Goal: Find specific page/section: Find specific page/section

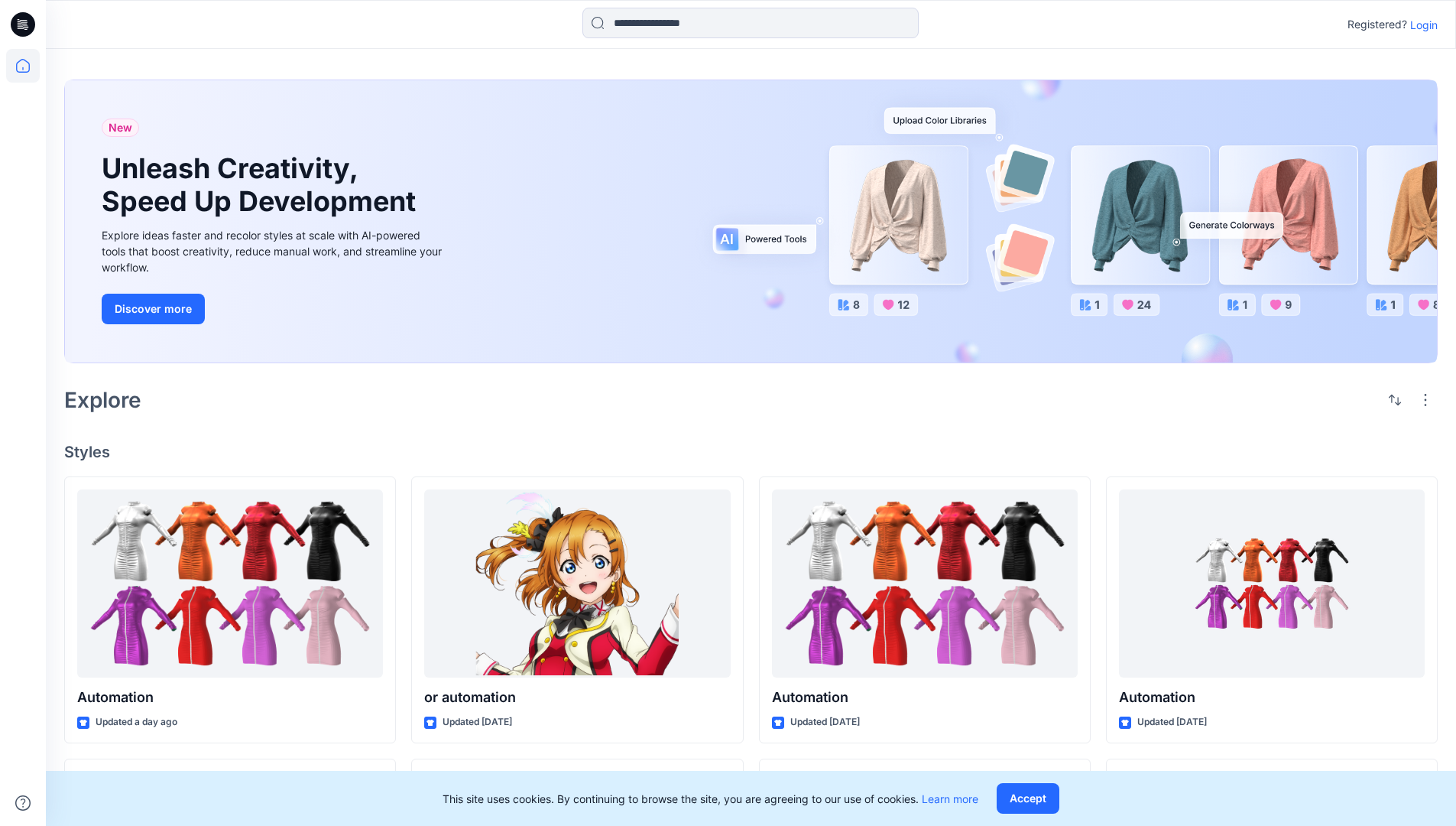
click at [1420, 25] on p "Login" at bounding box center [1424, 25] width 27 height 16
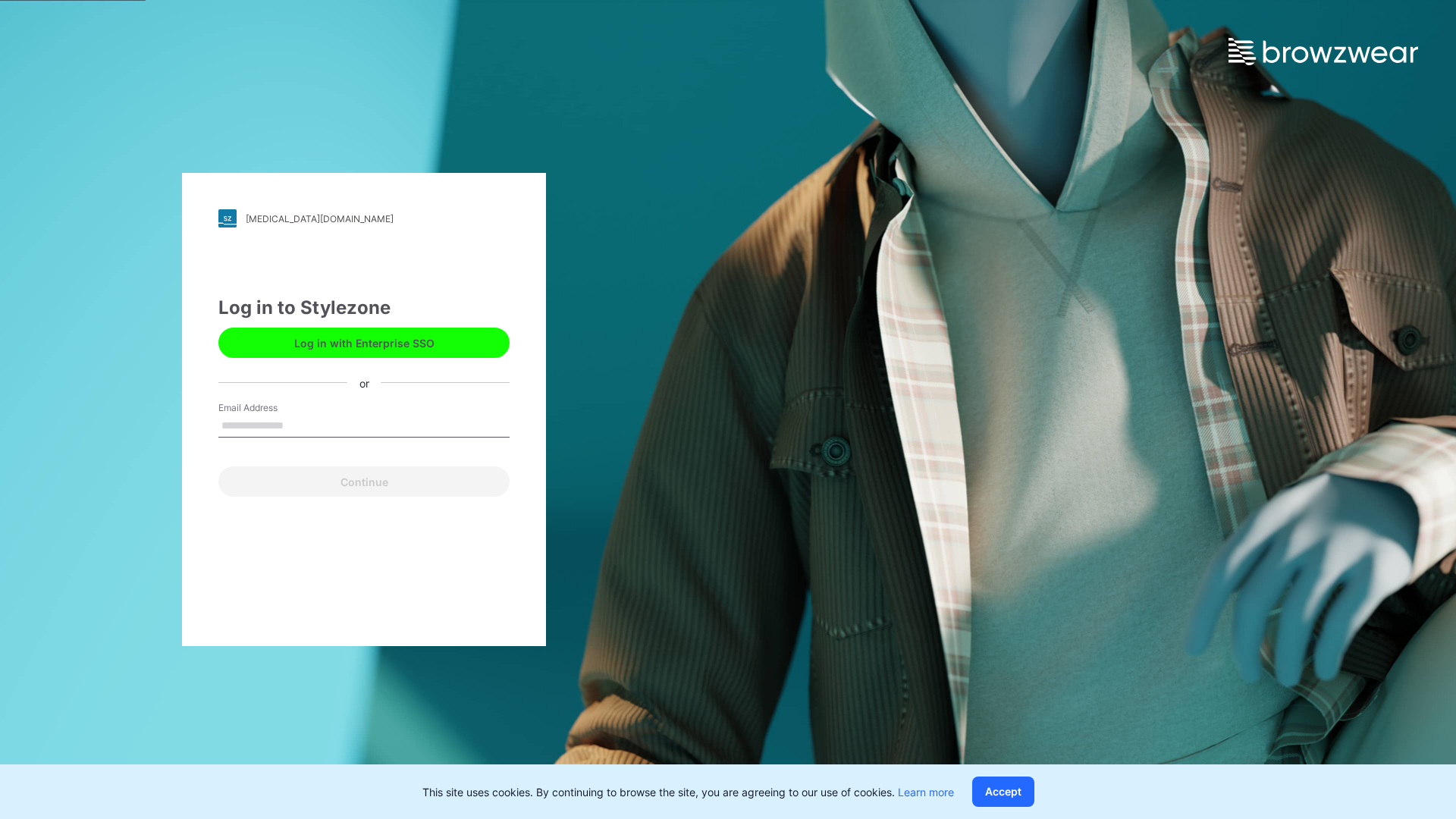
click at [299, 425] on input "Email Address" at bounding box center [363, 426] width 292 height 23
type input "**********"
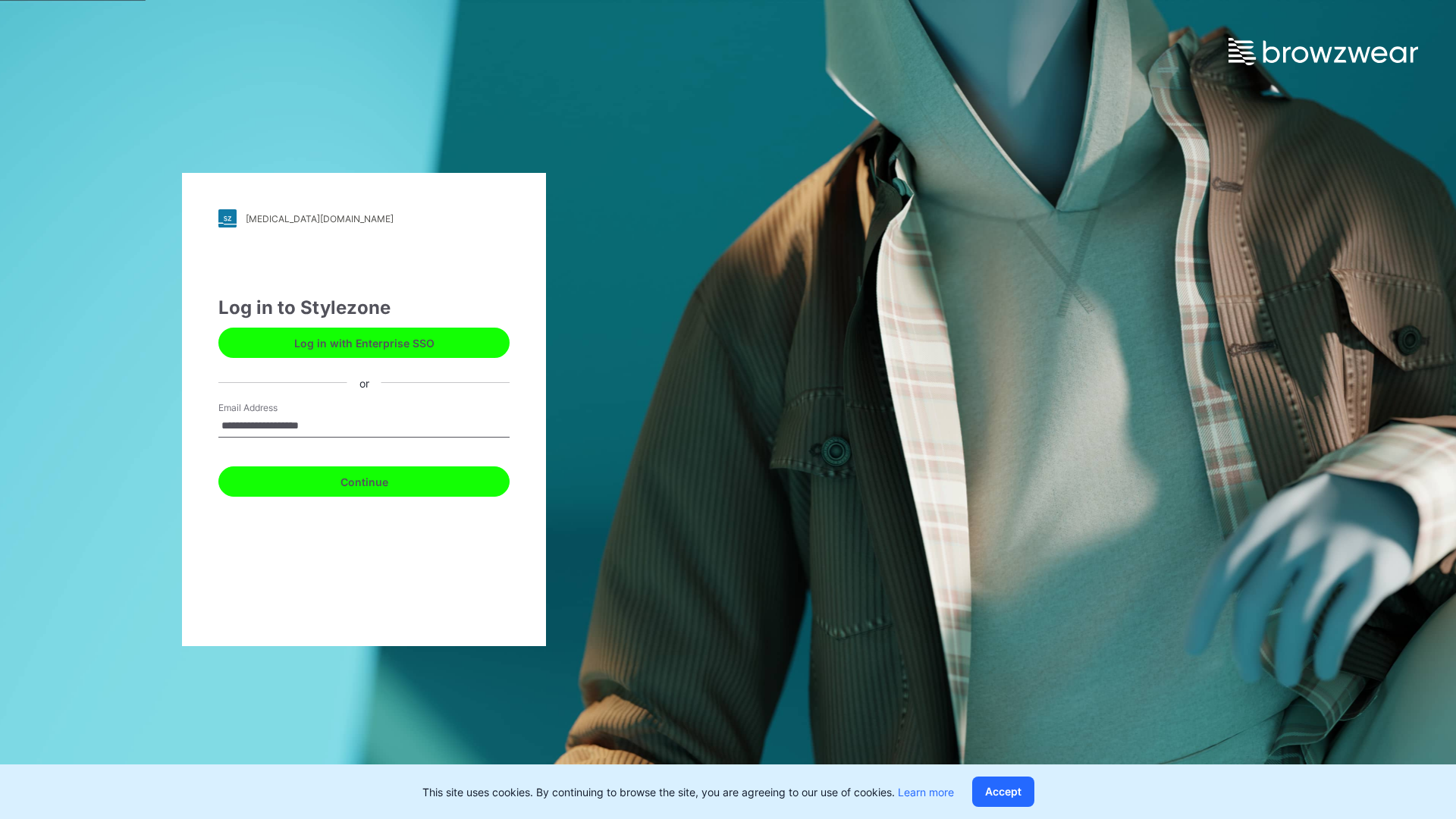
click at [380, 479] on button "Continue" at bounding box center [363, 482] width 292 height 30
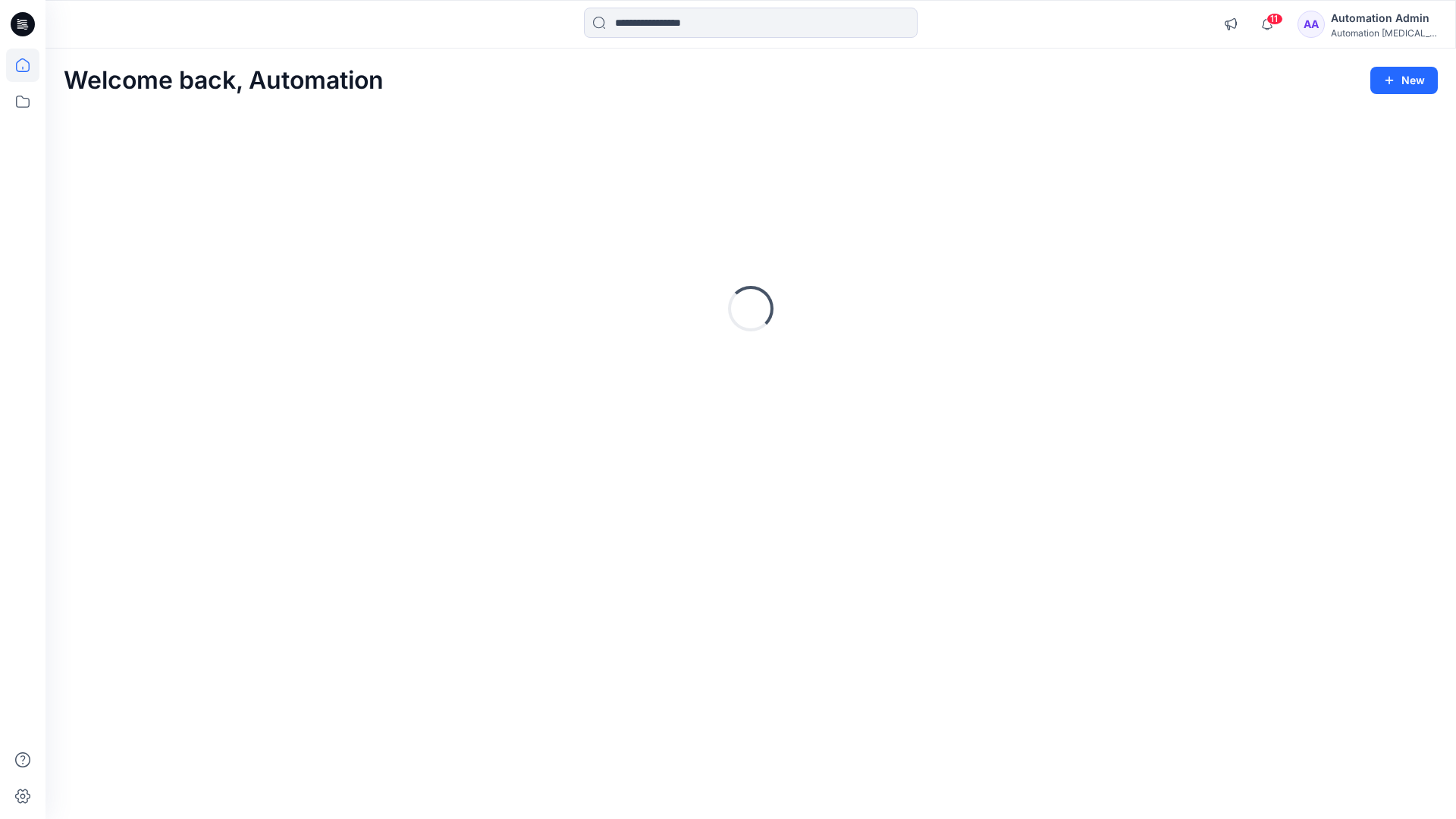
click at [29, 65] on icon at bounding box center [23, 65] width 14 height 14
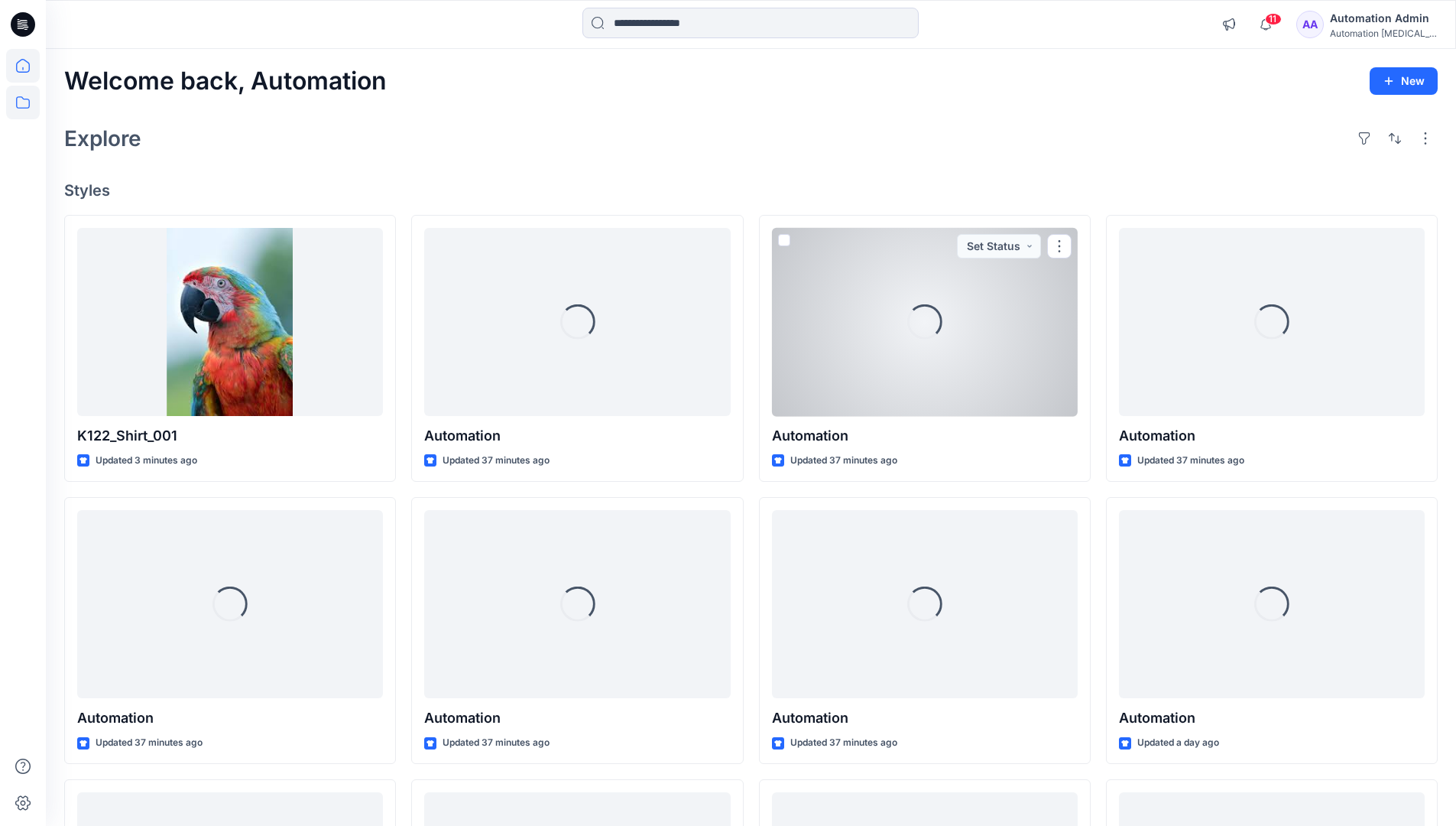
click at [20, 103] on icon at bounding box center [22, 102] width 33 height 33
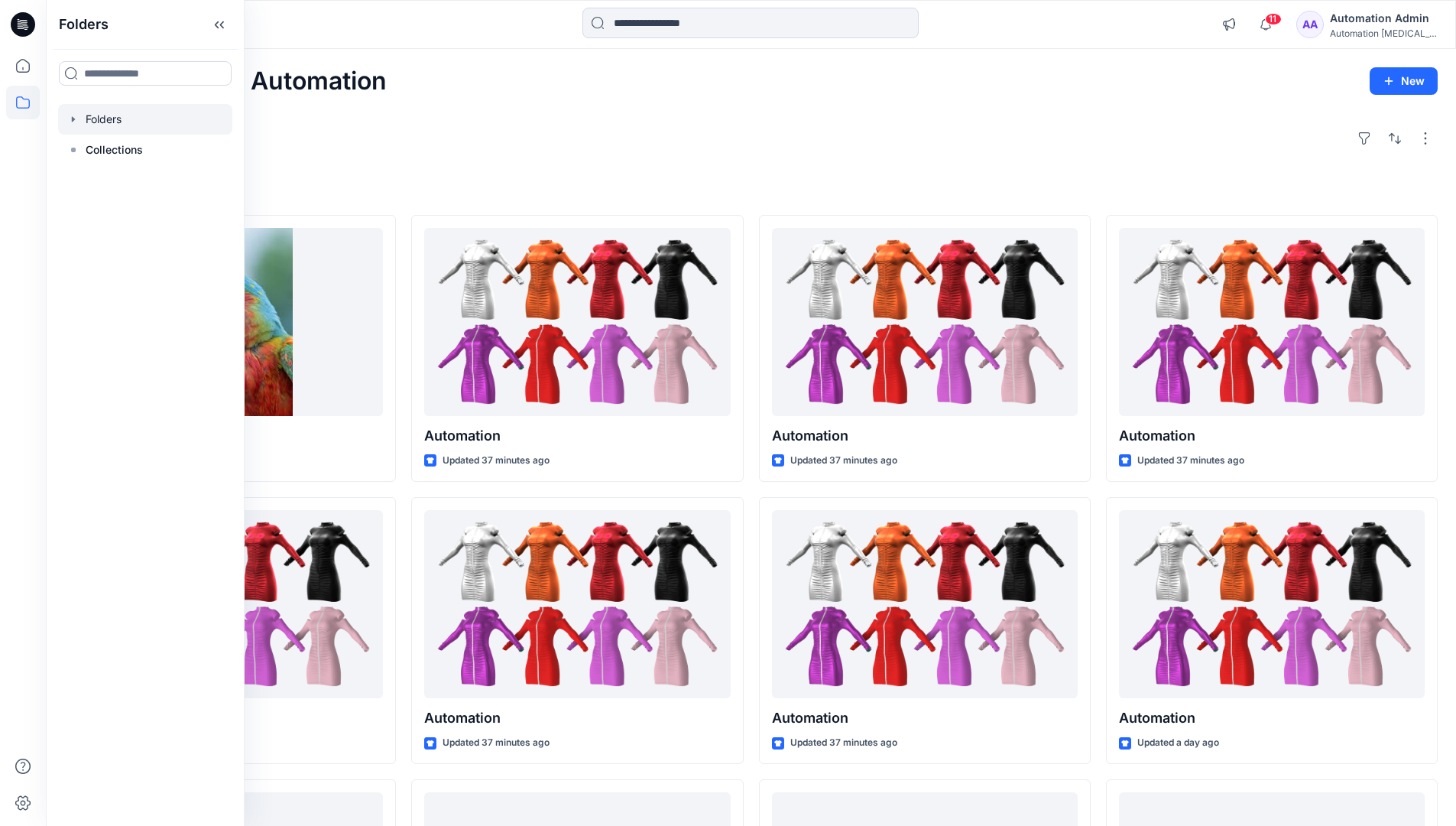
click at [108, 122] on div at bounding box center [145, 119] width 175 height 31
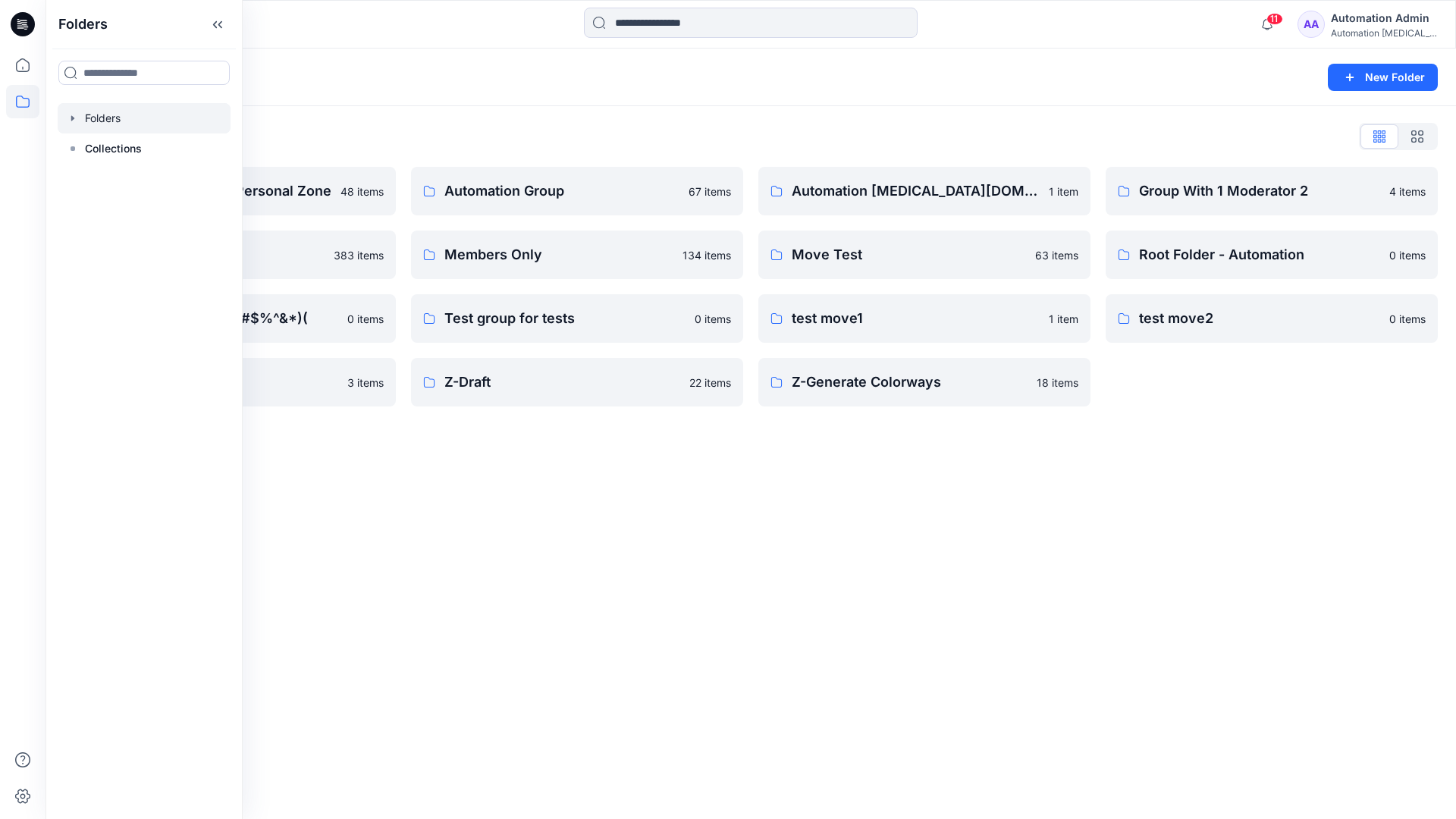
click at [597, 436] on div "Folders New Folder Folders List Automation Admin's Personal Zone 48 items membe…" at bounding box center [750, 434] width 1410 height 771
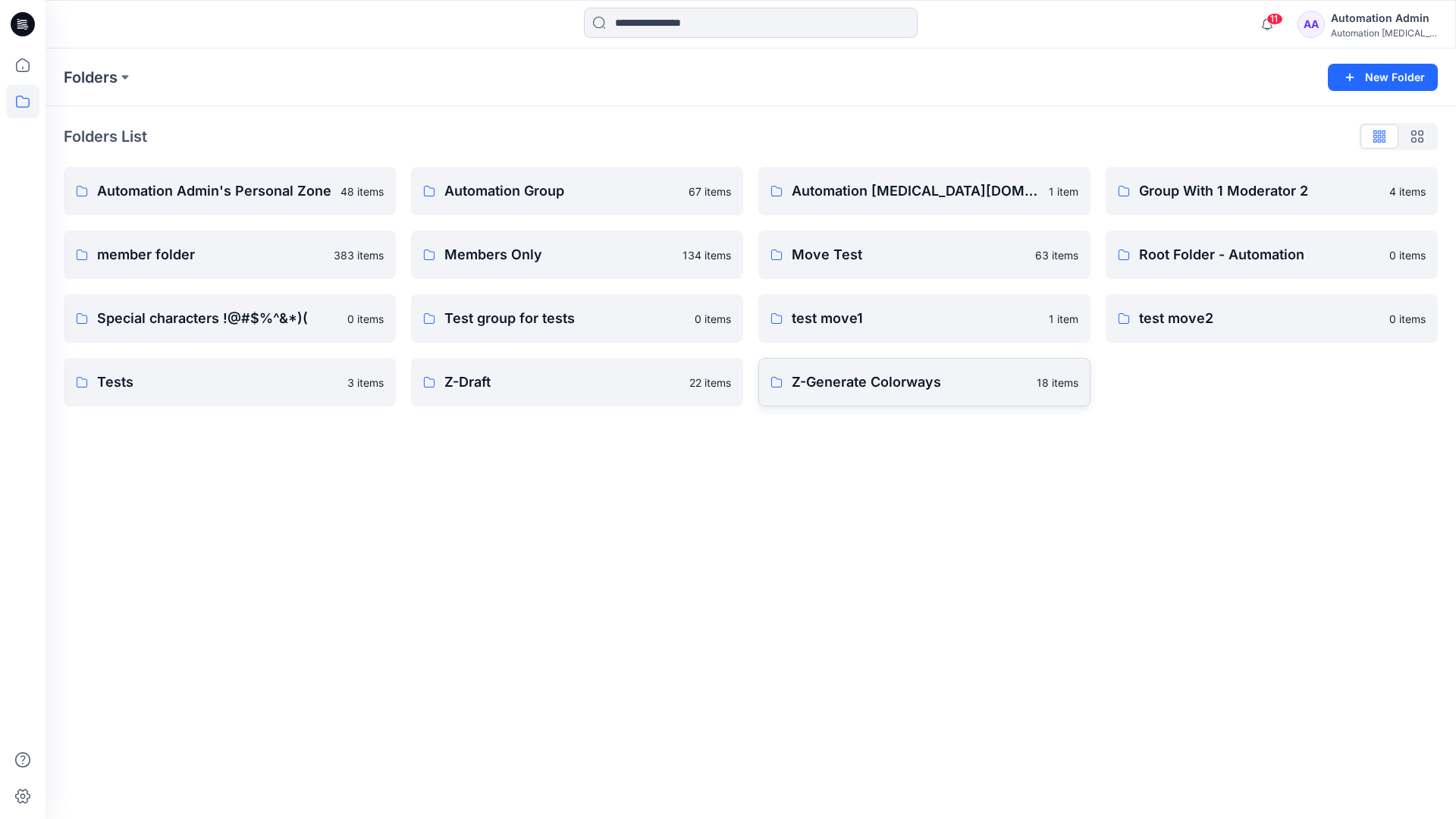
click at [853, 390] on p "Z-Generate Colorways" at bounding box center [909, 382] width 236 height 21
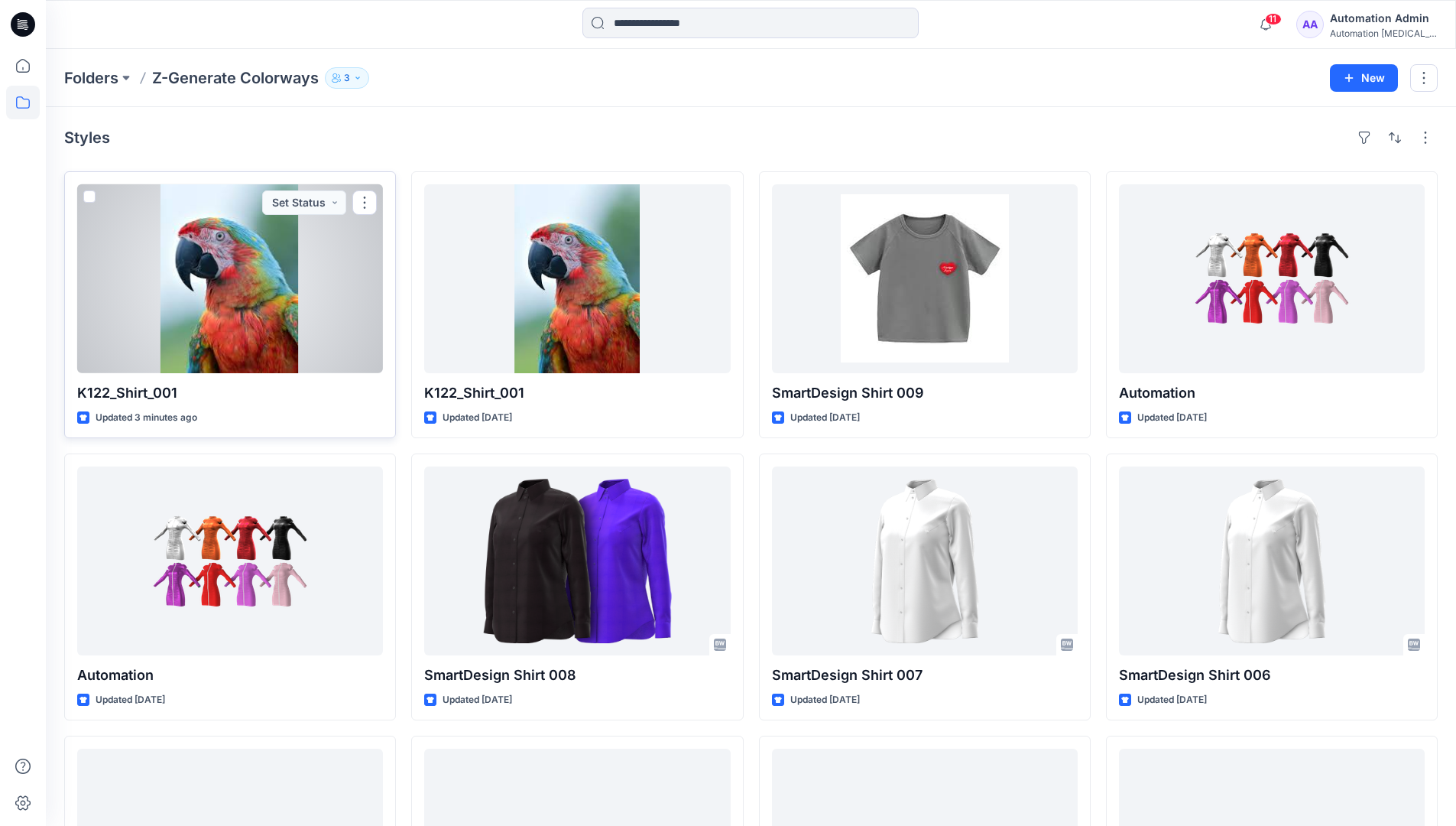
click at [89, 199] on span at bounding box center [89, 196] width 12 height 12
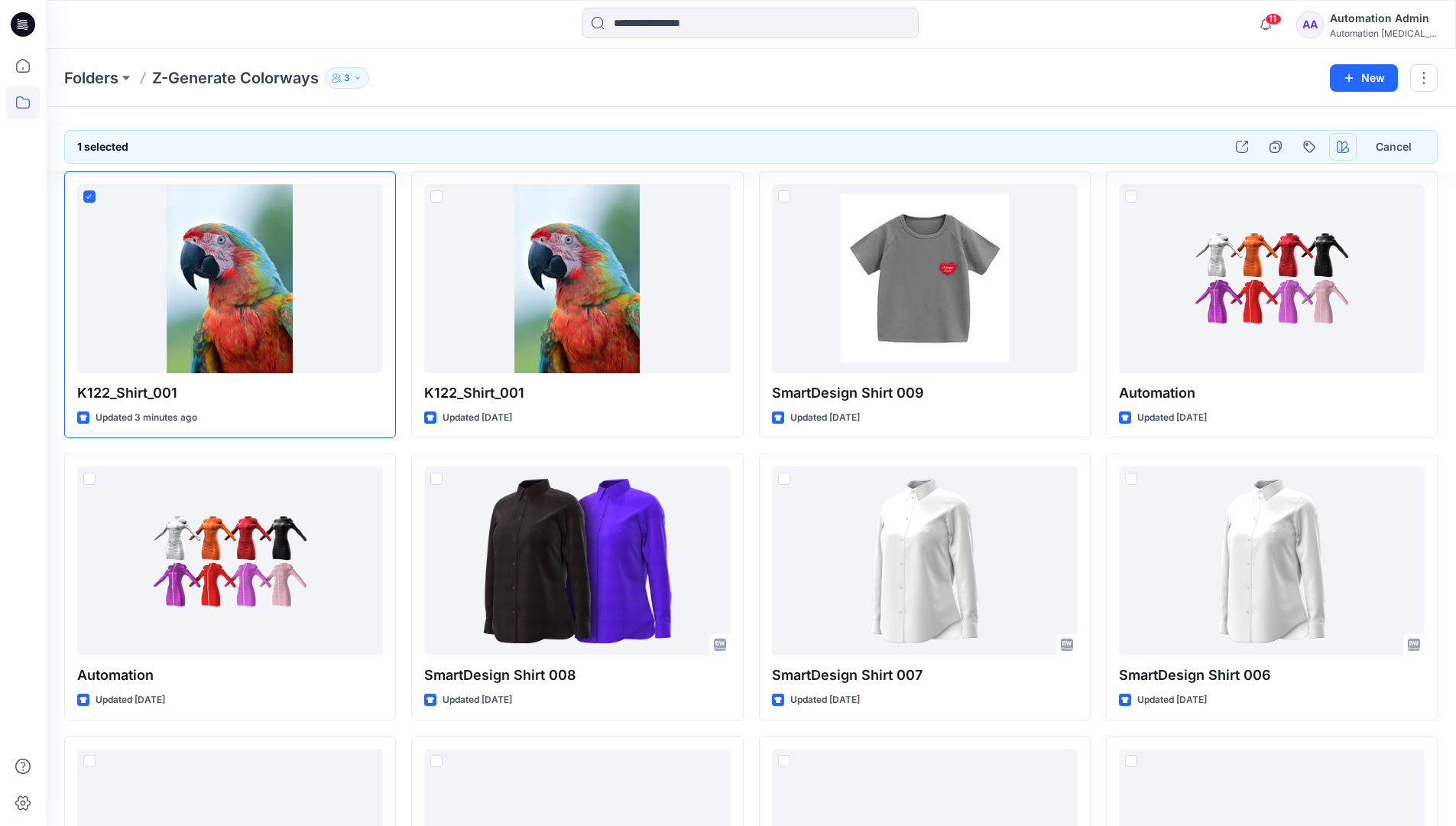
click at [1339, 148] on icon "button" at bounding box center [1343, 147] width 12 height 12
